Goal: Check status: Check status

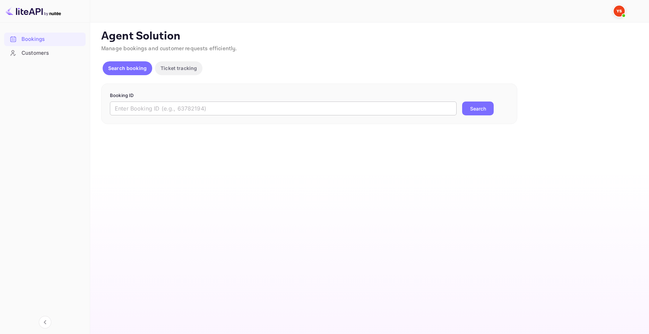
click at [173, 105] on input "text" at bounding box center [283, 109] width 347 height 14
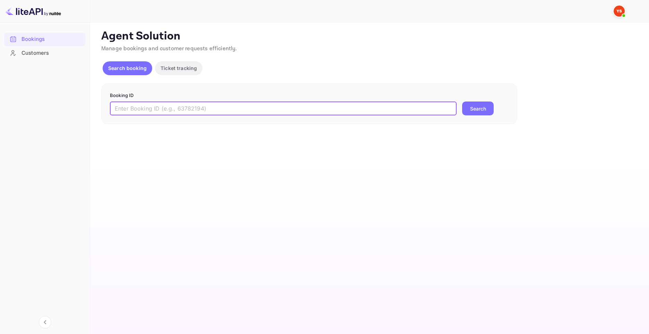
paste input "9189540"
type input "9189540"
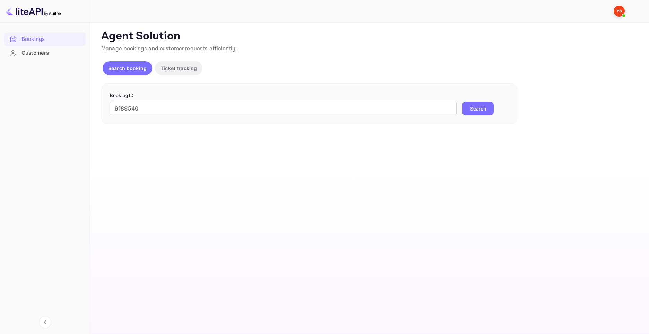
click at [369, 66] on div "Search booking Ticket tracking" at bounding box center [369, 69] width 536 height 17
click at [479, 106] on button "Search" at bounding box center [478, 109] width 32 height 14
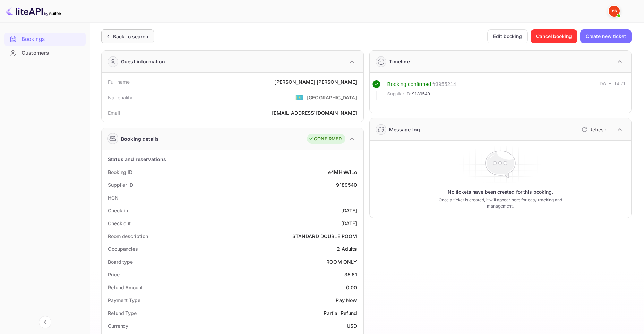
click at [117, 33] on div "Back to search" at bounding box center [130, 36] width 35 height 7
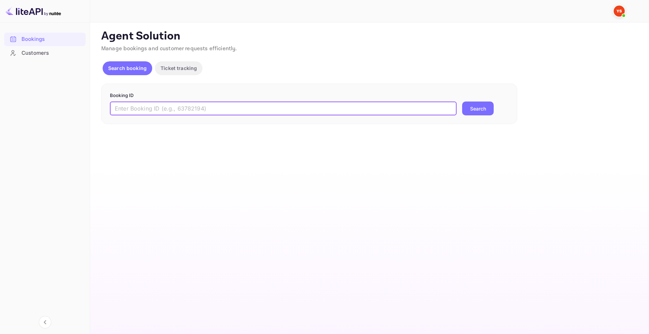
drag, startPoint x: 181, startPoint y: 106, endPoint x: 188, endPoint y: 106, distance: 7.3
click at [181, 106] on input "text" at bounding box center [283, 109] width 347 height 14
paste input "9189540"
type input "9189540"
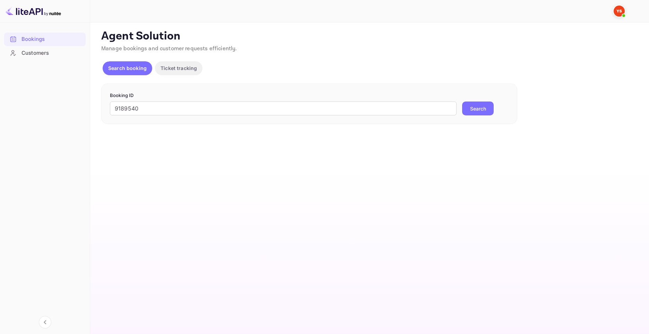
click at [474, 109] on button "Search" at bounding box center [478, 109] width 32 height 14
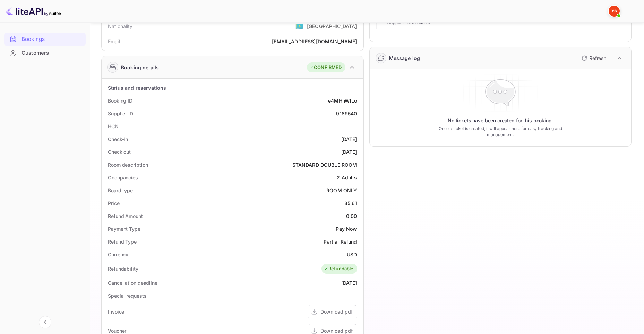
scroll to position [80, 0]
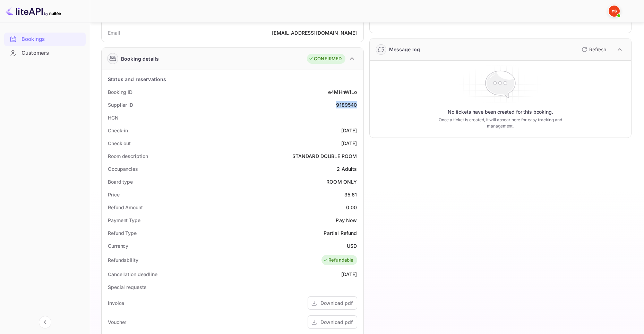
drag, startPoint x: 336, startPoint y: 104, endPoint x: 358, endPoint y: 104, distance: 21.5
click at [358, 104] on div "Supplier ID 9189540" at bounding box center [232, 105] width 256 height 13
copy div "9189540"
drag, startPoint x: 101, startPoint y: 103, endPoint x: 135, endPoint y: 103, distance: 33.3
click at [135, 103] on div "Booking details CONFIRMED Status and reservations Booking ID e4MHnWfLo Supplier…" at bounding box center [232, 257] width 263 height 418
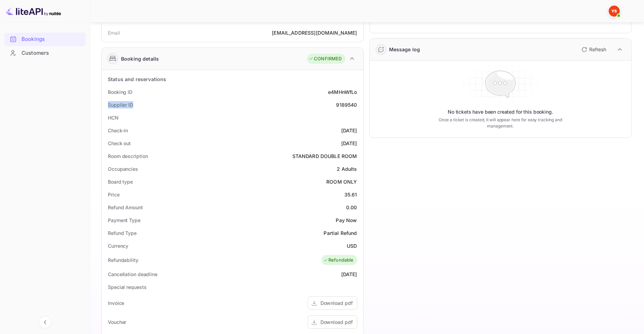
copy div "Supplier ID"
drag, startPoint x: 336, startPoint y: 104, endPoint x: 358, endPoint y: 103, distance: 21.5
click at [358, 103] on div "Supplier ID 9189540" at bounding box center [232, 105] width 256 height 13
copy div "9189540"
drag, startPoint x: 136, startPoint y: 93, endPoint x: 108, endPoint y: 95, distance: 27.8
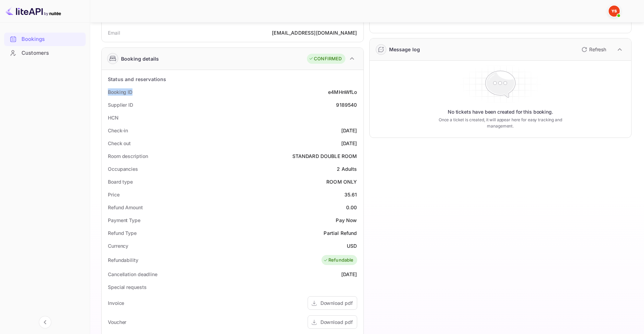
click at [108, 95] on div "Booking ID e4MHnWfLo" at bounding box center [232, 92] width 256 height 13
copy div "Booking ID"
drag, startPoint x: 326, startPoint y: 92, endPoint x: 360, endPoint y: 91, distance: 34.0
click at [360, 91] on div "Booking ID e4MHnWfLo" at bounding box center [232, 92] width 256 height 13
copy div "e4MHnWfLo"
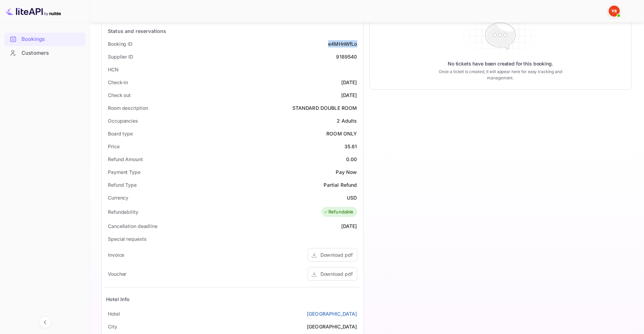
scroll to position [196, 0]
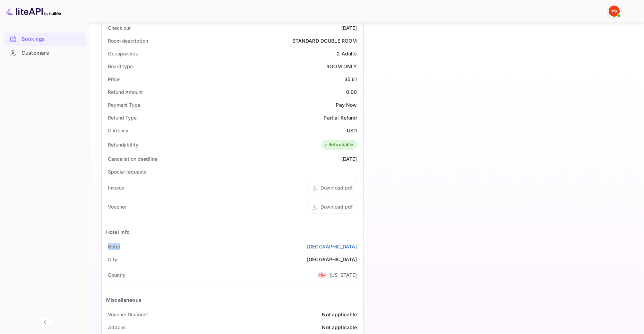
drag, startPoint x: 106, startPoint y: 246, endPoint x: 135, endPoint y: 246, distance: 28.8
click at [135, 246] on div "[GEOGRAPHIC_DATA]" at bounding box center [232, 246] width 256 height 13
copy div "Hotel"
drag, startPoint x: 320, startPoint y: 245, endPoint x: 358, endPoint y: 244, distance: 38.5
click at [358, 244] on div "[GEOGRAPHIC_DATA]" at bounding box center [232, 246] width 256 height 13
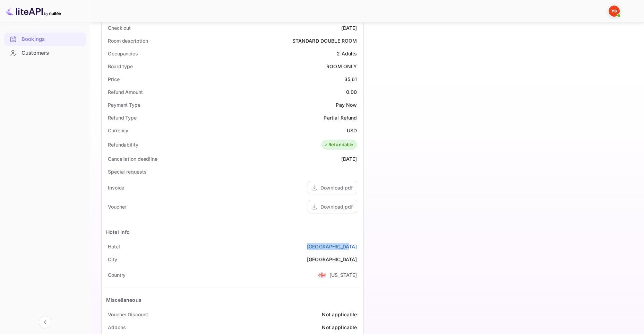
copy link "[GEOGRAPHIC_DATA]"
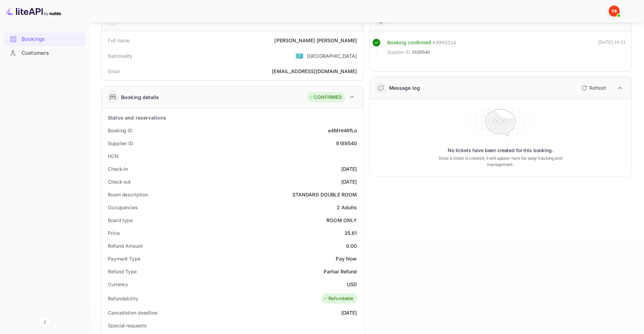
scroll to position [0, 0]
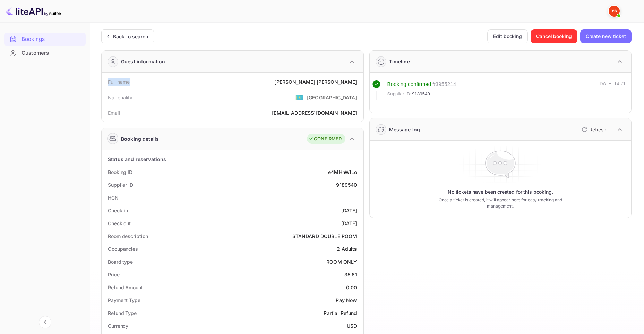
drag, startPoint x: 108, startPoint y: 81, endPoint x: 131, endPoint y: 81, distance: 23.9
click at [131, 81] on div "Full name [PERSON_NAME]" at bounding box center [232, 82] width 256 height 13
copy div "Full name"
drag, startPoint x: 316, startPoint y: 82, endPoint x: 356, endPoint y: 79, distance: 40.3
click at [356, 79] on div "Full name [PERSON_NAME]" at bounding box center [232, 82] width 256 height 13
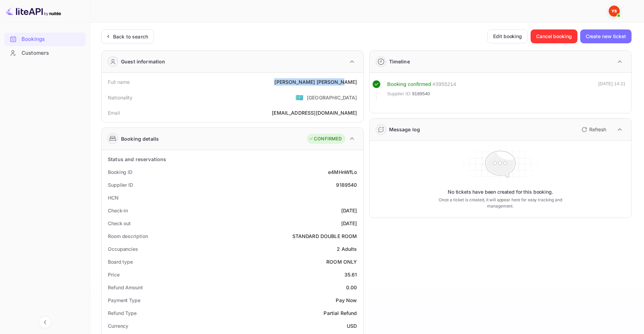
copy div "[PERSON_NAME]"
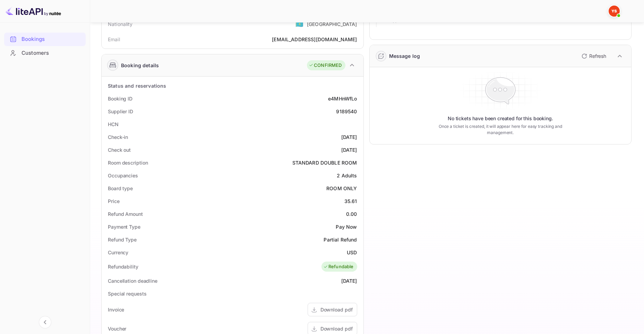
scroll to position [70, 0]
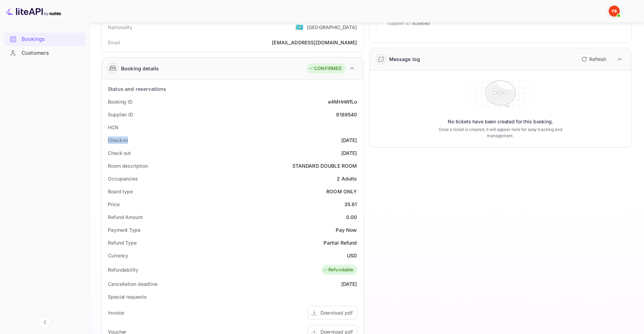
drag, startPoint x: 105, startPoint y: 138, endPoint x: 135, endPoint y: 139, distance: 29.9
click at [135, 139] on div "Check-in [DATE]" at bounding box center [232, 140] width 256 height 13
copy div "Check-in"
drag, startPoint x: 325, startPoint y: 139, endPoint x: 361, endPoint y: 136, distance: 36.2
click at [361, 136] on div "Status and reservations Booking ID e4MHnWfLo Supplier ID 9189540 HCN Check-in […" at bounding box center [233, 277] width 262 height 395
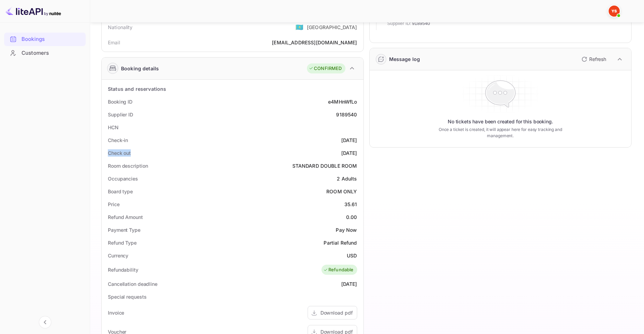
drag, startPoint x: 137, startPoint y: 153, endPoint x: 105, endPoint y: 156, distance: 32.1
click at [105, 156] on div "Check out [DATE]" at bounding box center [232, 153] width 256 height 13
drag, startPoint x: 328, startPoint y: 152, endPoint x: 357, endPoint y: 152, distance: 28.4
click at [357, 152] on div "Check out [DATE]" at bounding box center [232, 153] width 256 height 13
